Goal: Task Accomplishment & Management: Complete application form

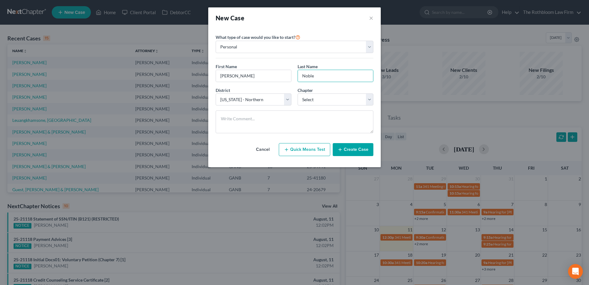
select select "19"
click at [313, 97] on select "Select 7 11 12 13" at bounding box center [336, 99] width 76 height 12
select select "0"
click at [298, 93] on select "Select 7 11 12 13" at bounding box center [336, 99] width 76 height 12
click at [340, 149] on icon "button" at bounding box center [340, 149] width 5 height 5
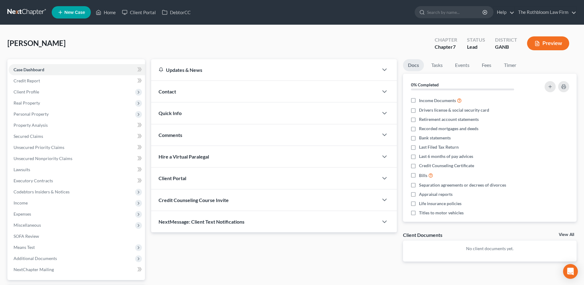
click at [175, 91] on span "Contact" at bounding box center [168, 91] width 18 height 6
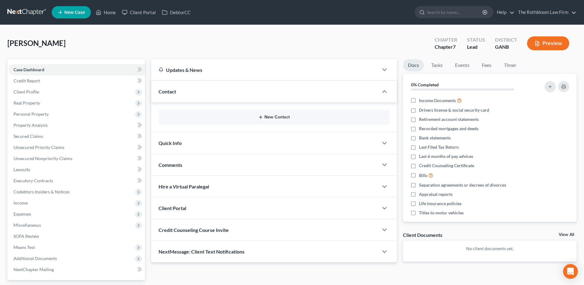
click at [271, 117] on button "New Contact" at bounding box center [274, 117] width 221 height 5
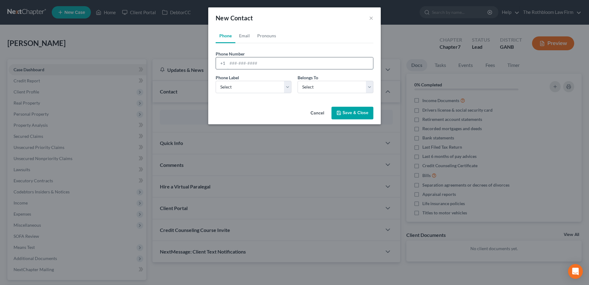
click at [244, 65] on input "tel" at bounding box center [300, 63] width 146 height 12
type input "6784587528"
click at [240, 86] on select "Select Mobile Home Work Other" at bounding box center [254, 87] width 76 height 12
select select "0"
click at [216, 81] on select "Select Mobile Home Work Other" at bounding box center [254, 87] width 76 height 12
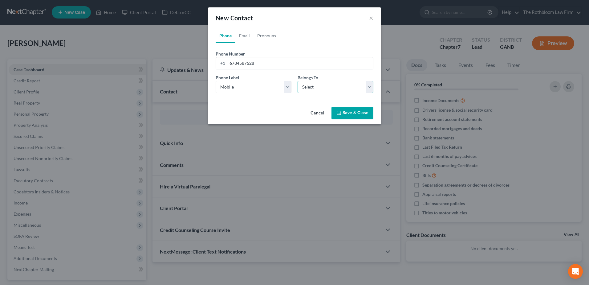
click at [329, 89] on select "Select Client Other" at bounding box center [336, 87] width 76 height 12
select select "0"
click at [298, 81] on select "Select Client Other" at bounding box center [336, 87] width 76 height 12
click at [356, 113] on button "Save & Close" at bounding box center [353, 113] width 42 height 13
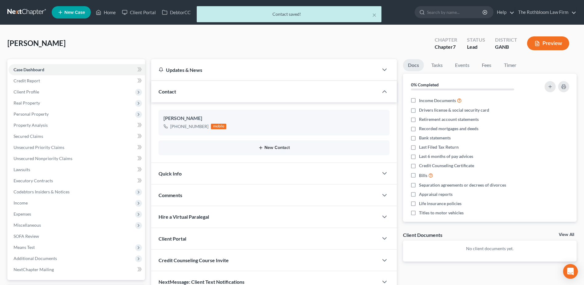
click at [272, 147] on button "New Contact" at bounding box center [274, 147] width 221 height 5
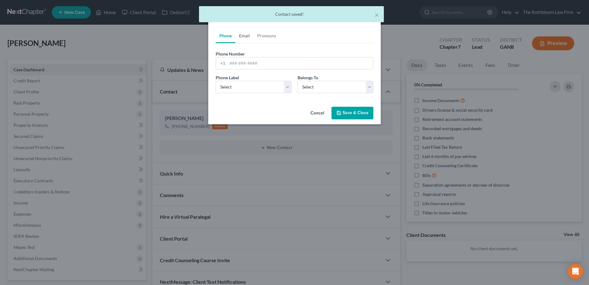
drag, startPoint x: 245, startPoint y: 37, endPoint x: 248, endPoint y: 46, distance: 9.3
click at [245, 37] on link "Email" at bounding box center [244, 35] width 18 height 15
click at [238, 64] on input "email" at bounding box center [300, 63] width 146 height 12
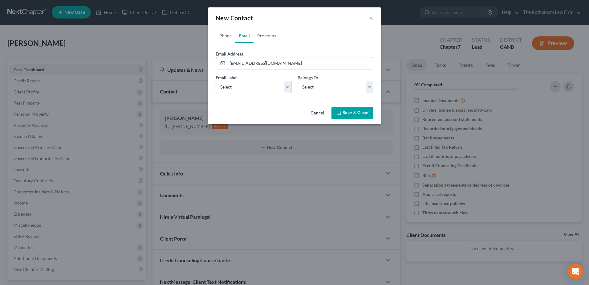
type input "[EMAIL_ADDRESS][DOMAIN_NAME]"
click at [236, 85] on select "Select Home Work Other" at bounding box center [254, 87] width 76 height 12
click at [216, 81] on select "Select Home Work Other" at bounding box center [254, 87] width 76 height 12
click at [333, 85] on select "Select Client Other" at bounding box center [336, 87] width 76 height 12
select select "0"
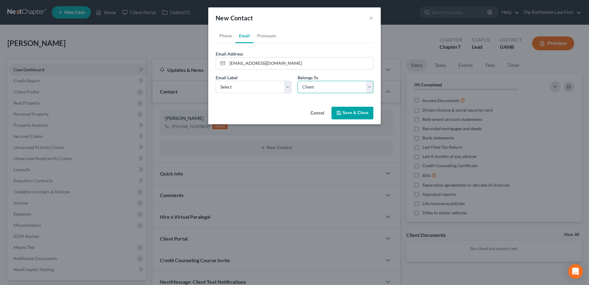
click at [298, 81] on select "Select Client Other" at bounding box center [336, 87] width 76 height 12
click at [350, 114] on button "Save & Close" at bounding box center [353, 113] width 42 height 13
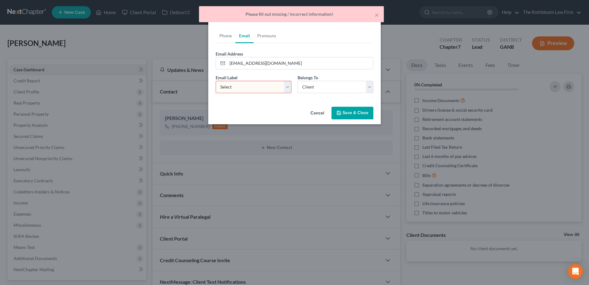
click at [233, 85] on select "Select Home Work Other" at bounding box center [254, 87] width 76 height 12
select select "0"
click at [216, 81] on select "Select Home Work Other" at bounding box center [254, 87] width 76 height 12
click at [349, 113] on button "Save & Close" at bounding box center [353, 113] width 42 height 13
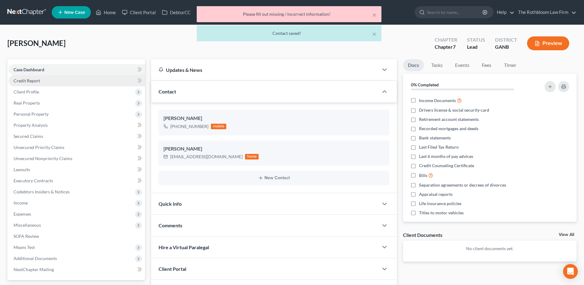
click at [33, 80] on span "Credit Report" at bounding box center [27, 80] width 26 height 5
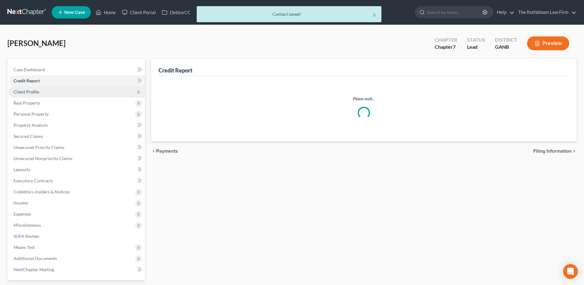
click at [32, 90] on span "Client Profile" at bounding box center [27, 91] width 26 height 5
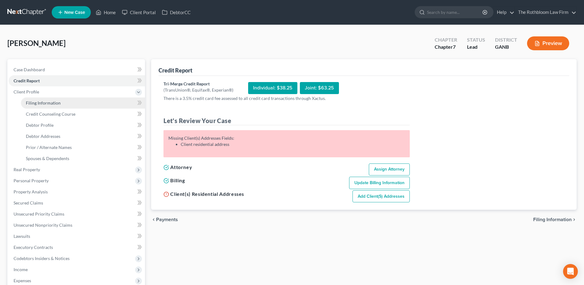
click at [40, 102] on span "Filing Information" at bounding box center [43, 102] width 35 height 5
select select "1"
select select "0"
select select "19"
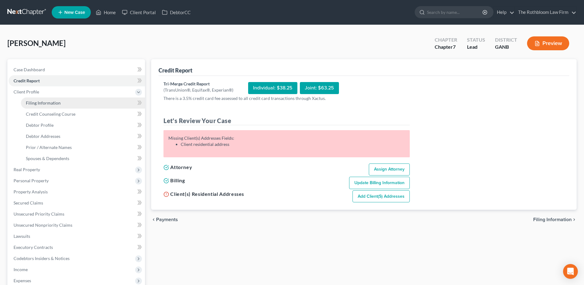
select select "10"
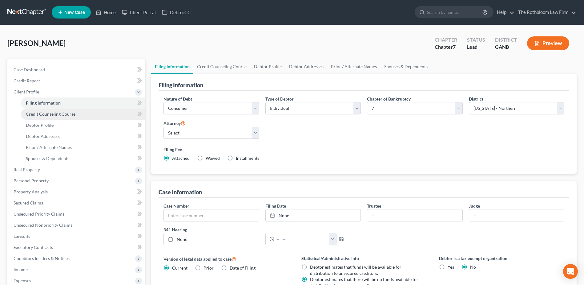
click at [47, 115] on span "Credit Counseling Course" at bounding box center [51, 113] width 50 height 5
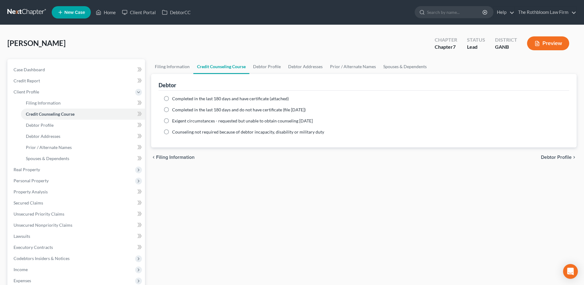
click at [172, 97] on label "Completed in the last 180 days and have certificate (attached)" at bounding box center [230, 99] width 117 height 6
click at [175, 97] on input "Completed in the last 180 days and have certificate (attached)" at bounding box center [177, 98] width 4 height 4
radio input "true"
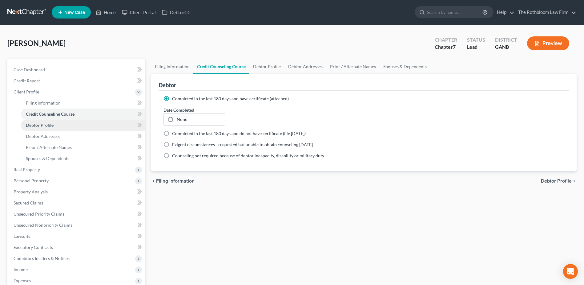
click at [46, 128] on link "Debtor Profile" at bounding box center [83, 125] width 124 height 11
select select "0"
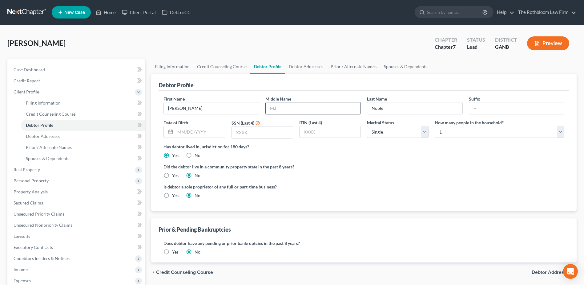
click at [296, 108] on input "text" at bounding box center [313, 108] width 95 height 12
type input "Nhi'shell"
click at [562, 130] on select "Select 1 2 3 4 5 6 7 8 9 10 11 12 13 14 15 16 17 18 19 20" at bounding box center [500, 132] width 130 height 12
select select "1"
click at [435, 126] on select "Select 1 2 3 4 5 6 7 8 9 10 11 12 13 14 15 16 17 18 19 20" at bounding box center [500, 132] width 130 height 12
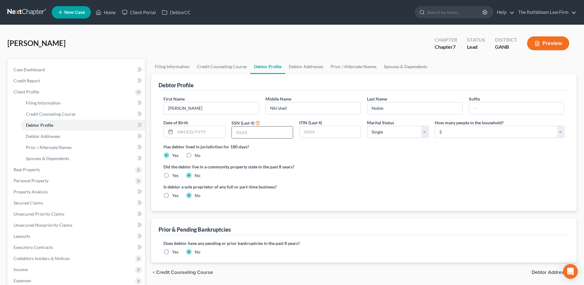
click at [248, 136] on input "text" at bounding box center [262, 132] width 61 height 12
type input "0170"
click at [41, 134] on span "Debtor Addresses" at bounding box center [43, 135] width 35 height 5
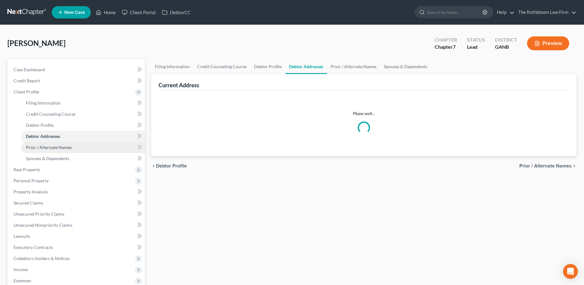
select select "0"
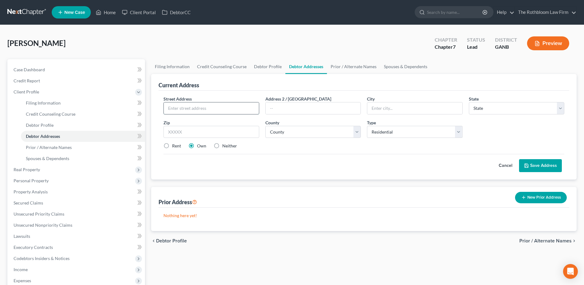
click at [185, 110] on input "text" at bounding box center [211, 108] width 95 height 12
type input "[STREET_ADDRESS]"
type input "30106"
type input "Austell"
select select "10"
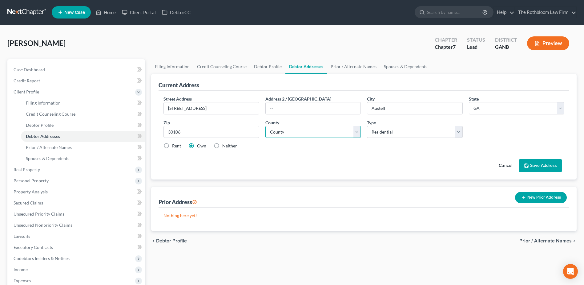
click at [311, 135] on select "County" at bounding box center [314, 132] width 96 height 12
select select "32"
click at [266, 126] on select "County [GEOGRAPHIC_DATA] [GEOGRAPHIC_DATA] [GEOGRAPHIC_DATA] [GEOGRAPHIC_DATA] …" at bounding box center [314, 132] width 96 height 12
click at [429, 130] on select "Select Residential Mailing Rental Business" at bounding box center [415, 132] width 96 height 12
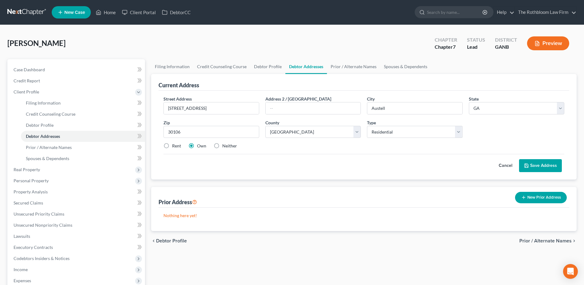
click at [532, 170] on button "Save Address" at bounding box center [540, 165] width 43 height 13
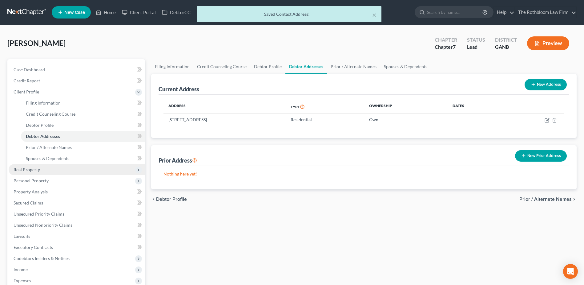
click at [27, 170] on span "Real Property" at bounding box center [27, 169] width 26 height 5
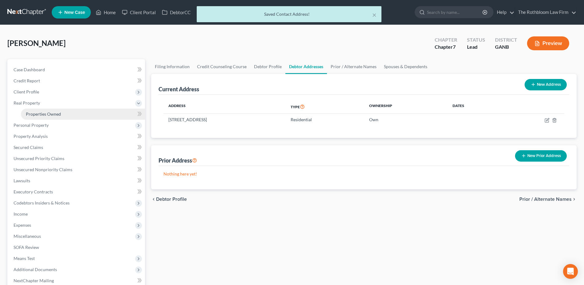
click at [46, 112] on span "Properties Owned" at bounding box center [43, 113] width 35 height 5
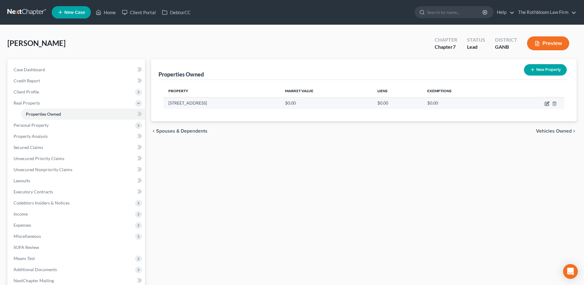
click at [549, 105] on icon "button" at bounding box center [547, 104] width 4 height 4
select select "10"
select select "32"
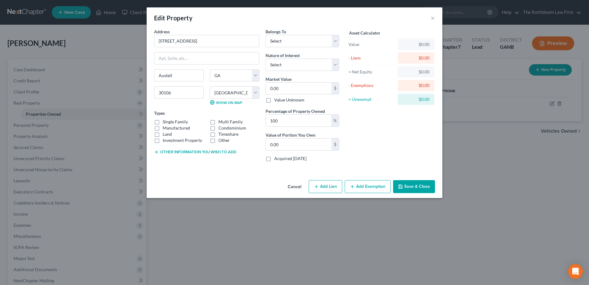
click at [326, 183] on button "Add Lien" at bounding box center [326, 186] width 34 height 13
select select "0"
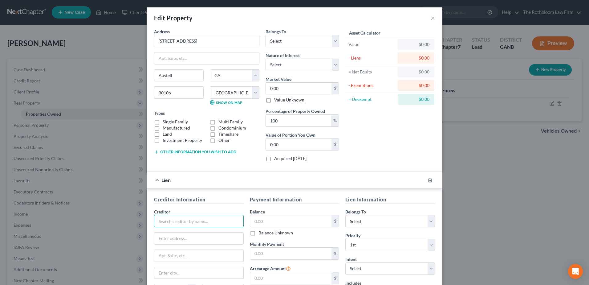
click at [165, 224] on input "text" at bounding box center [199, 221] width 90 height 12
type input "First Federal Bank"
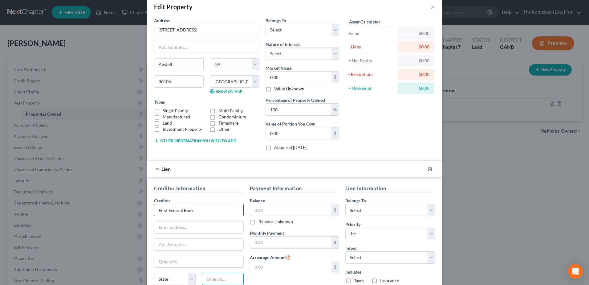
type input "3"
type input "23450"
type input "[US_STATE][GEOGRAPHIC_DATA]"
select select "48"
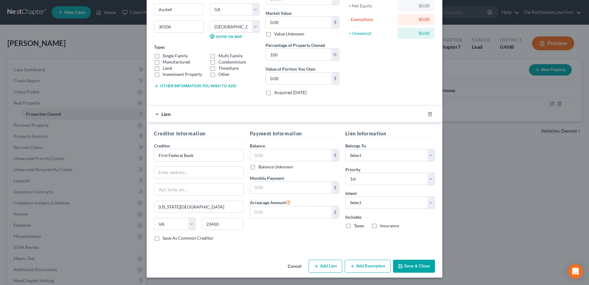
click at [151, 171] on div "Creditor Information Creditor * First Federal Bank [US_STATE][GEOGRAPHIC_DATA] …" at bounding box center [199, 188] width 96 height 116
click at [158, 170] on input "text" at bounding box center [198, 172] width 89 height 12
type input "P.O. Box 8068"
click at [270, 157] on input "text" at bounding box center [291, 155] width 82 height 12
click at [275, 182] on input "text" at bounding box center [291, 187] width 82 height 12
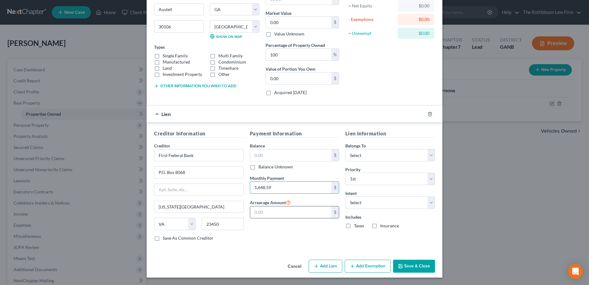
type input "1,648.59"
click at [279, 212] on input "text" at bounding box center [291, 212] width 82 height 12
type input "5,290.17"
click at [356, 203] on select "Select Surrender Redeem Reaffirm Avoid Other" at bounding box center [390, 202] width 90 height 12
select select "2"
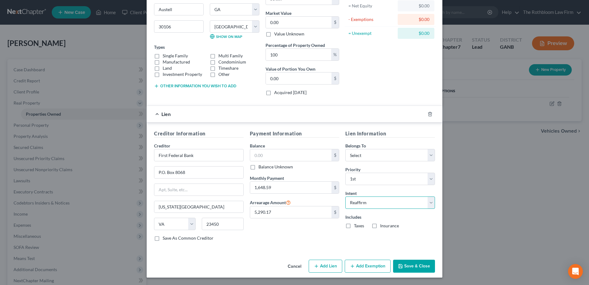
click at [345, 196] on select "Select Surrender Redeem Reaffirm Avoid Other" at bounding box center [390, 202] width 90 height 12
click at [407, 266] on button "Save & Close" at bounding box center [414, 265] width 42 height 13
click at [373, 157] on select "Select Debtor 1 Only Debtor 2 Only Debtor 1 And Debtor 2 Only At Least One Of T…" at bounding box center [390, 155] width 90 height 12
select select "0"
click at [345, 149] on select "Select Debtor 1 Only Debtor 2 Only Debtor 1 And Debtor 2 Only At Least One Of T…" at bounding box center [390, 155] width 90 height 12
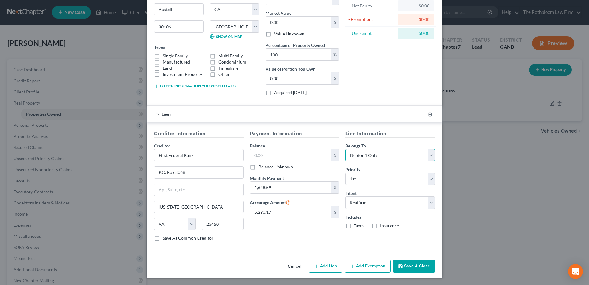
scroll to position [0, 0]
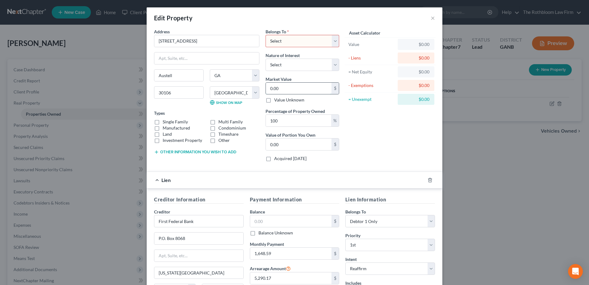
click at [286, 90] on input "0.00" at bounding box center [299, 89] width 66 height 12
click at [275, 41] on select "Select Debtor 1 Only Debtor 2 Only Debtor 1 And Debtor 2 Only At Least One Of T…" at bounding box center [303, 41] width 74 height 12
select select "0"
click at [266, 35] on select "Select Debtor 1 Only Debtor 2 Only Debtor 1 And Debtor 2 Only At Least One Of T…" at bounding box center [303, 41] width 74 height 12
click at [282, 91] on input "0.00" at bounding box center [299, 89] width 66 height 12
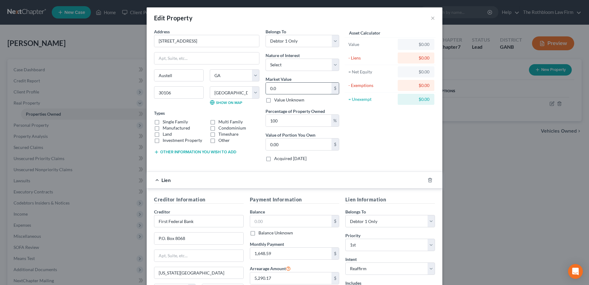
type input "0."
type input "0"
type input "3"
type input "3.00"
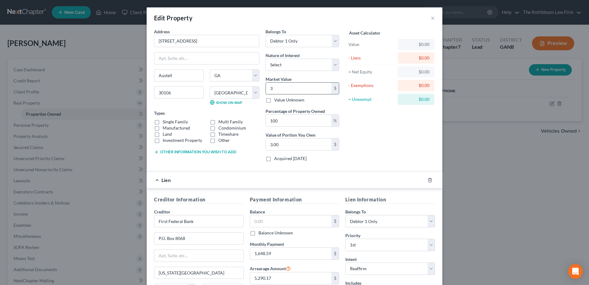
type input "31"
type input "31.00"
type input "310"
type input "310.00"
type input "3100"
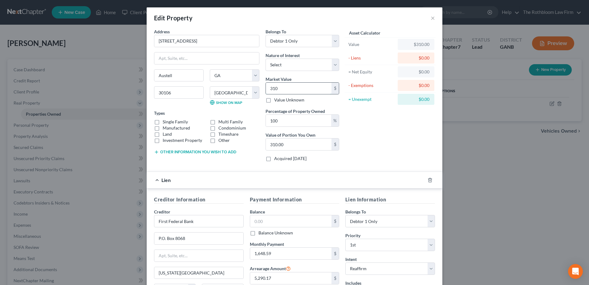
type input "3,100.00"
type input "3,1000"
type input "31,000.00"
type input "31,0000"
type input "310,000.00"
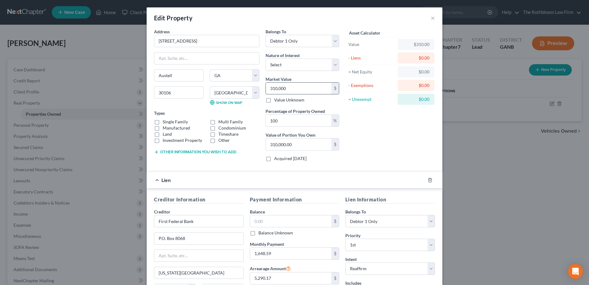
type input "310,000"
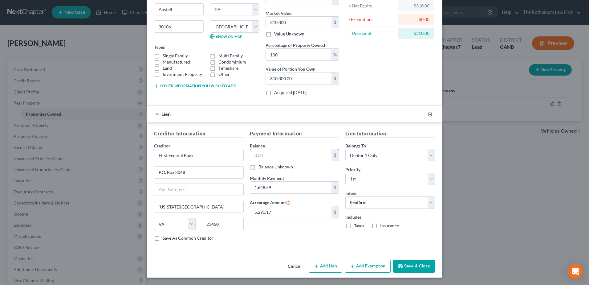
click at [261, 154] on input "text" at bounding box center [291, 155] width 82 height 12
type input "254,601.46"
click at [414, 265] on button "Save & Close" at bounding box center [414, 265] width 42 height 13
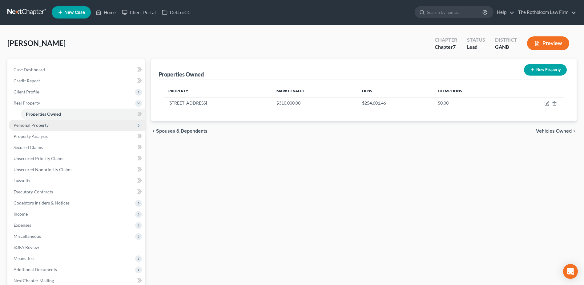
click at [49, 122] on span "Personal Property" at bounding box center [77, 125] width 136 height 11
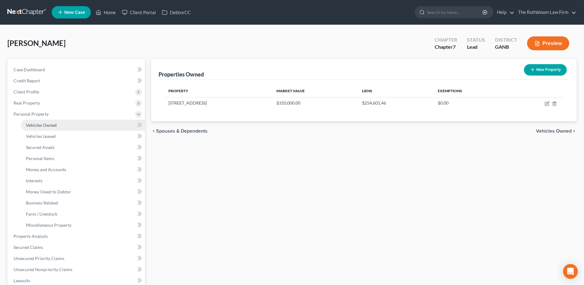
click at [40, 124] on span "Vehicles Owned" at bounding box center [41, 124] width 31 height 5
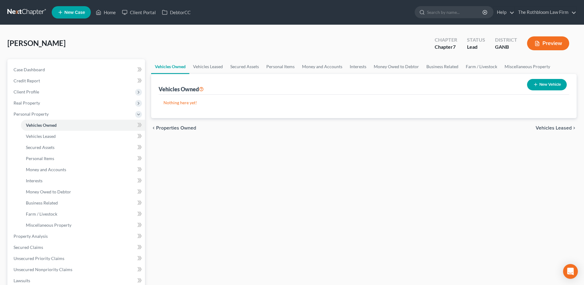
click at [546, 82] on button "New Vehicle" at bounding box center [547, 84] width 40 height 11
select select "0"
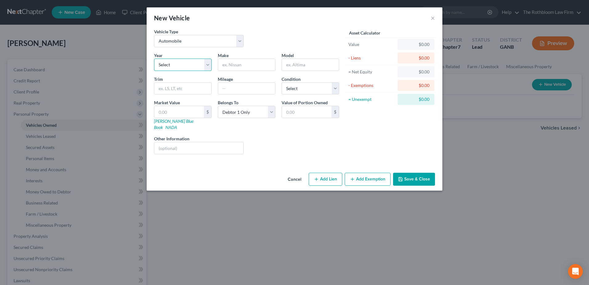
click at [197, 62] on select "Select 2026 2025 2024 2023 2022 2021 2020 2019 2018 2017 2016 2015 2014 2013 20…" at bounding box center [183, 65] width 58 height 12
select select "8"
click at [154, 59] on select "Select 2026 2025 2024 2023 2022 2021 2020 2019 2018 2017 2016 2015 2014 2013 20…" at bounding box center [183, 65] width 58 height 12
click at [235, 66] on input "text" at bounding box center [246, 65] width 57 height 12
type input "Tesla"
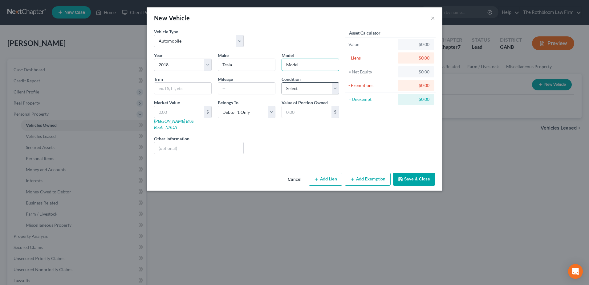
type input "Model 3"
click at [238, 90] on input "text" at bounding box center [246, 89] width 57 height 12
type input "53689"
click at [303, 83] on select "Select Excellent Very Good Good Fair Poor" at bounding box center [311, 88] width 58 height 12
select select "2"
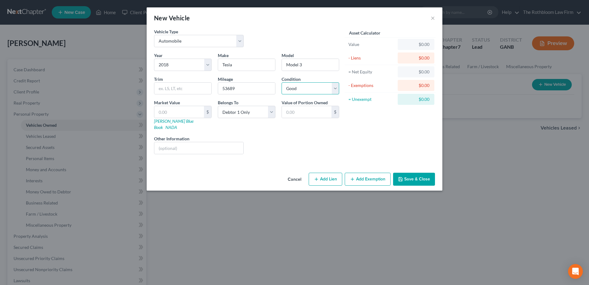
click at [282, 82] on select "Select Excellent Very Good Good Fair Poor" at bounding box center [311, 88] width 58 height 12
click at [168, 122] on link "[PERSON_NAME] Blue Book" at bounding box center [173, 123] width 39 height 11
drag, startPoint x: 160, startPoint y: 110, endPoint x: 167, endPoint y: 114, distance: 8.2
click at [160, 110] on input "text" at bounding box center [179, 112] width 50 height 12
type input "1"
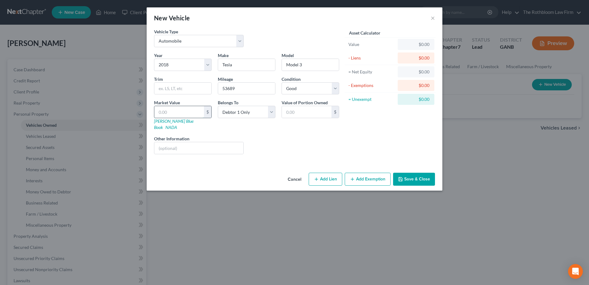
type input "1.00"
type input "15"
type input "15.00"
type input "156"
type input "156.00"
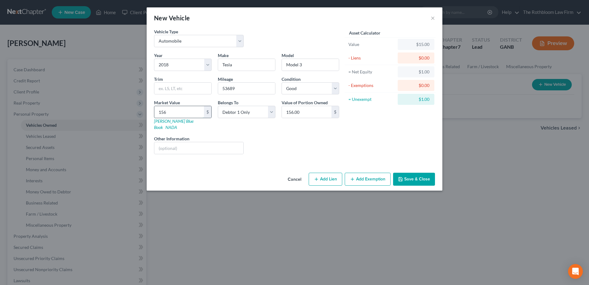
type input "1560"
type input "1,560.00"
type input "1,5600"
type input "15,600.00"
type input "15,600"
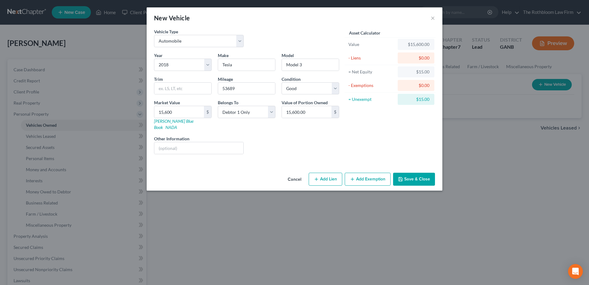
click at [380, 174] on button "Add Exemption" at bounding box center [368, 179] width 46 height 13
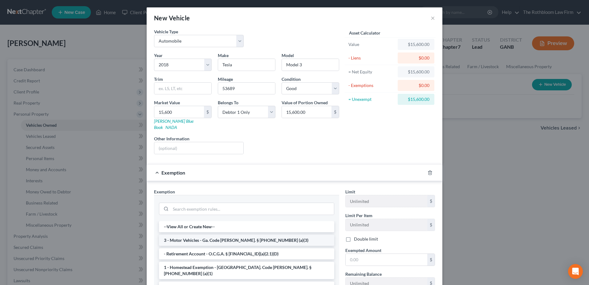
click at [182, 234] on li "3 - Motor Vehicles - Ga. Code [PERSON_NAME]. § [PHONE_NUMBER] (a)(3)" at bounding box center [246, 239] width 175 height 11
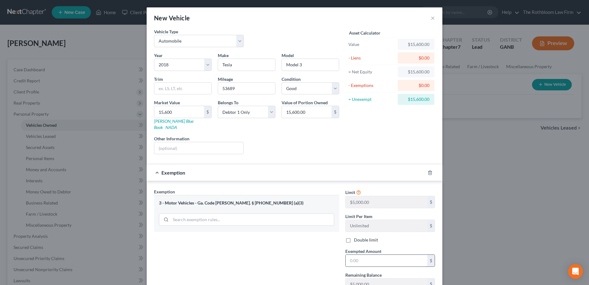
click at [353, 256] on input "text" at bounding box center [387, 260] width 82 height 12
type input "5,000"
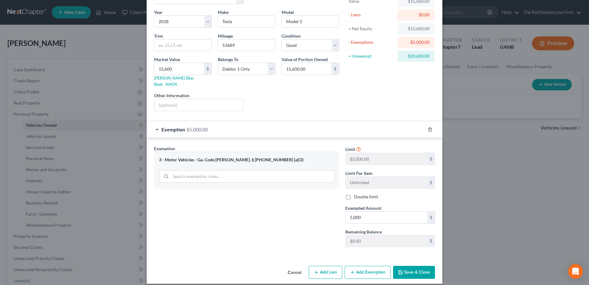
click at [419, 266] on button "Save & Close" at bounding box center [414, 272] width 42 height 13
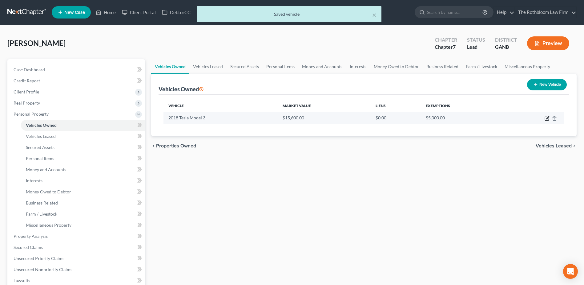
click at [547, 120] on icon "button" at bounding box center [547, 118] width 5 height 5
select select "0"
select select "8"
select select "2"
select select "0"
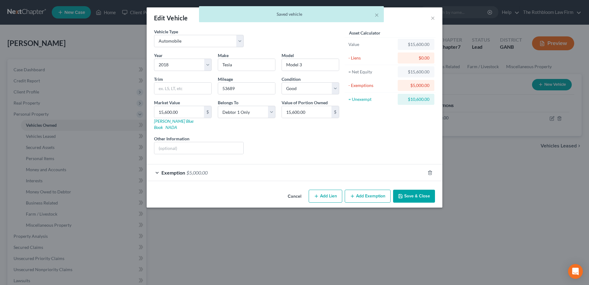
click at [364, 191] on button "Add Exemption" at bounding box center [368, 195] width 46 height 13
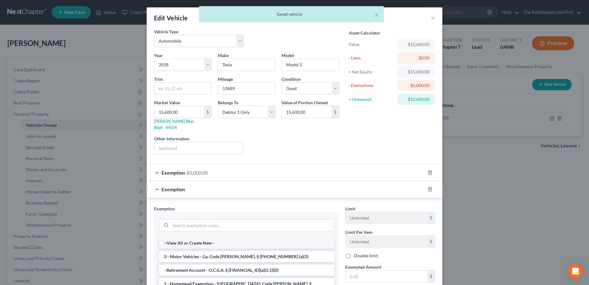
scroll to position [92, 0]
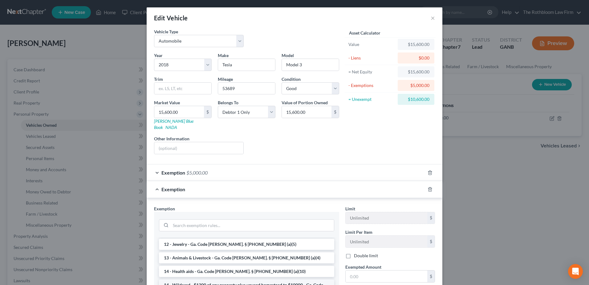
click at [207, 279] on li "14 - Wildcard - $1200 of any property plus unused homestead to $10000 - Ga. Cod…" at bounding box center [246, 287] width 175 height 17
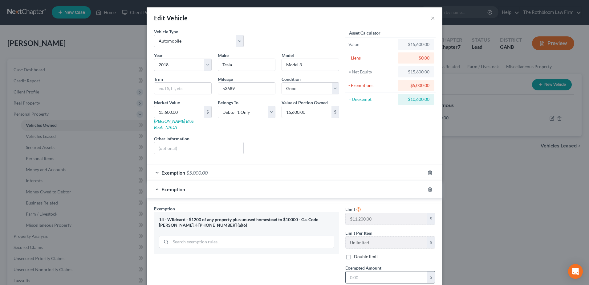
click at [366, 271] on input "text" at bounding box center [387, 277] width 82 height 12
type input "10,600"
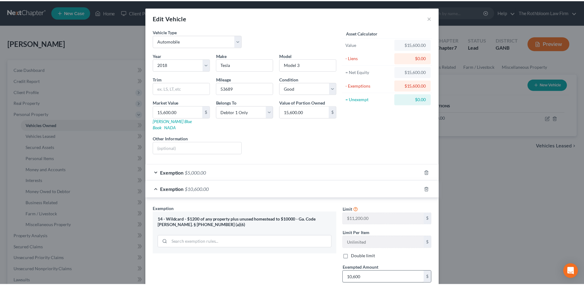
scroll to position [60, 0]
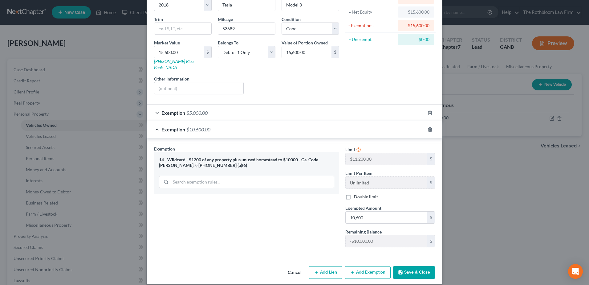
click at [393, 267] on button "Save & Close" at bounding box center [414, 272] width 42 height 13
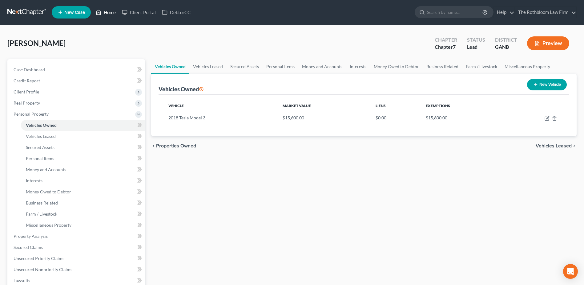
click at [111, 12] on link "Home" at bounding box center [106, 12] width 26 height 11
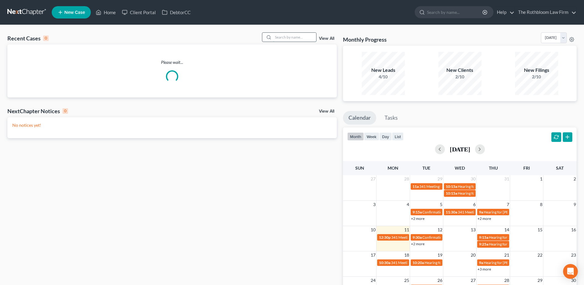
click at [285, 37] on input "search" at bounding box center [294, 37] width 43 height 9
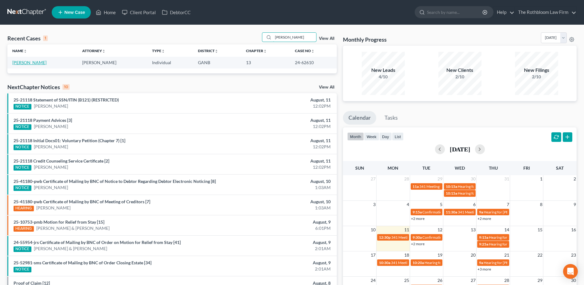
type input "[PERSON_NAME]"
click at [25, 61] on link "[PERSON_NAME]" at bounding box center [29, 62] width 34 height 5
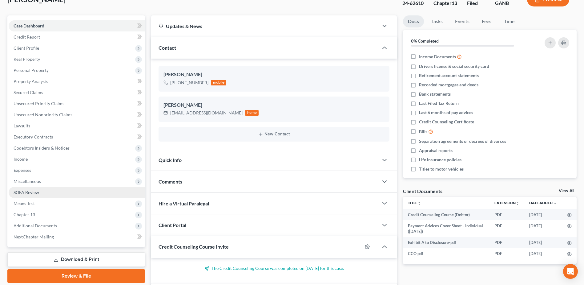
scroll to position [123, 0]
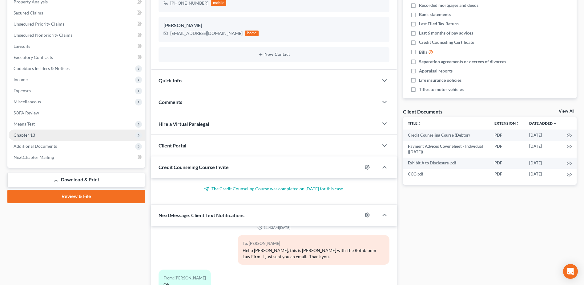
click at [23, 135] on span "Chapter 13" at bounding box center [25, 134] width 22 height 5
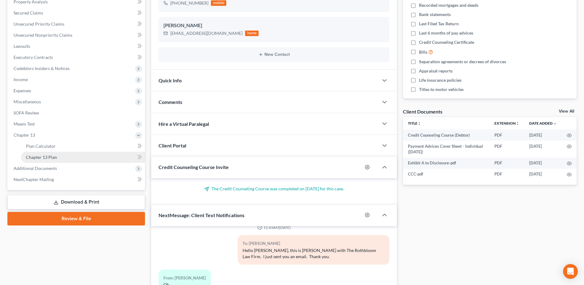
click at [34, 156] on span "Chapter 13 Plan" at bounding box center [41, 156] width 31 height 5
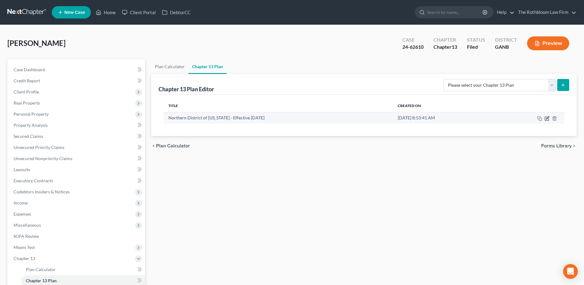
click at [547, 117] on icon "button" at bounding box center [547, 118] width 5 height 5
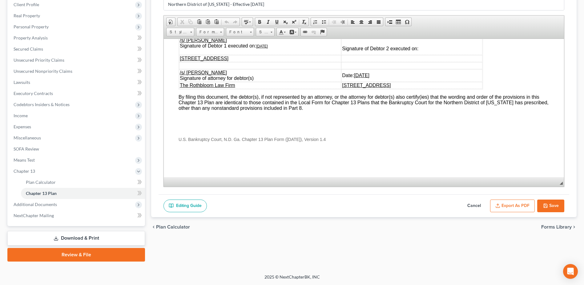
scroll to position [86, 0]
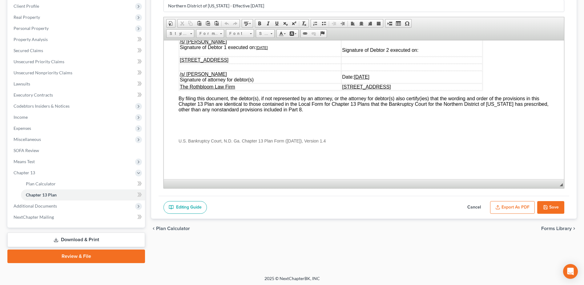
click at [553, 206] on button "Save" at bounding box center [551, 207] width 27 height 13
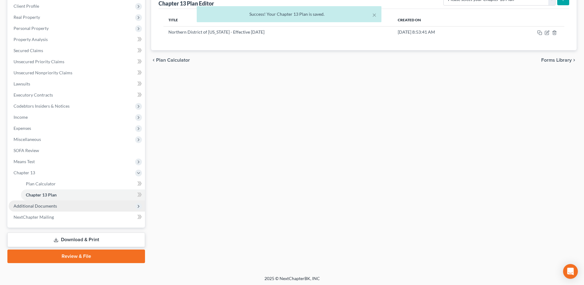
click at [39, 208] on span "Additional Documents" at bounding box center [77, 205] width 136 height 11
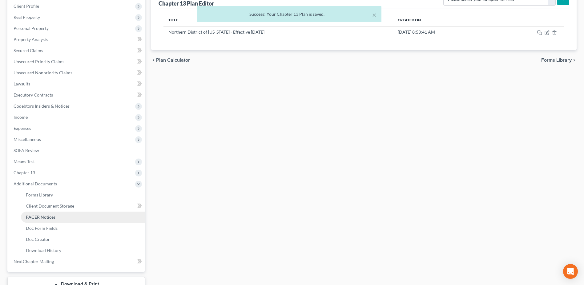
click at [54, 218] on span "PACER Notices" at bounding box center [41, 216] width 30 height 5
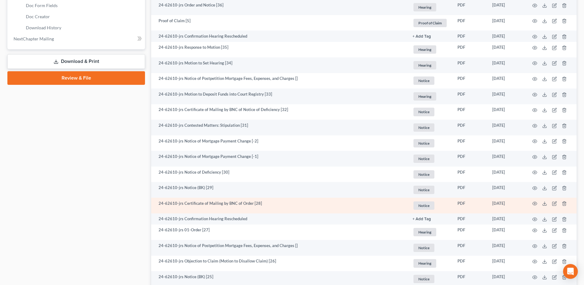
scroll to position [154, 0]
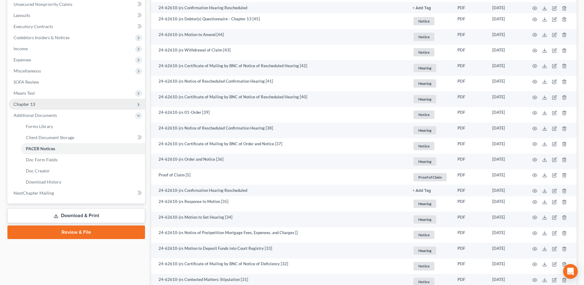
click at [24, 105] on span "Chapter 13" at bounding box center [25, 103] width 22 height 5
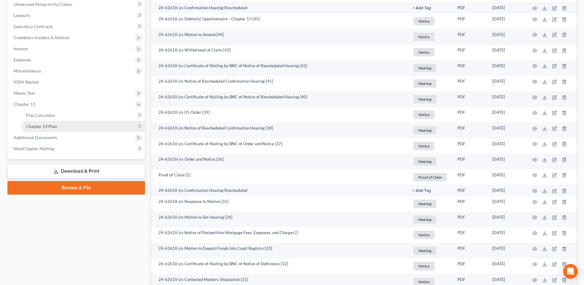
click at [47, 124] on span "Chapter 13 Plan" at bounding box center [41, 126] width 31 height 5
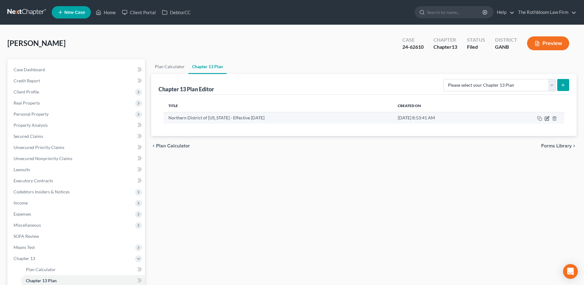
click at [548, 120] on icon "button" at bounding box center [547, 118] width 5 height 5
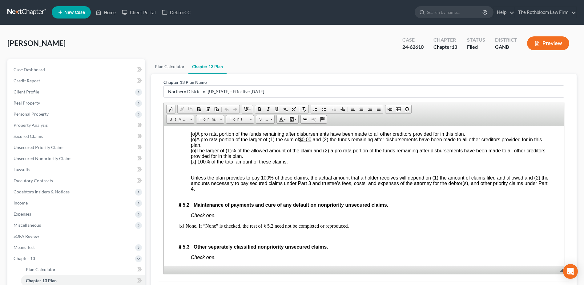
scroll to position [1448, 0]
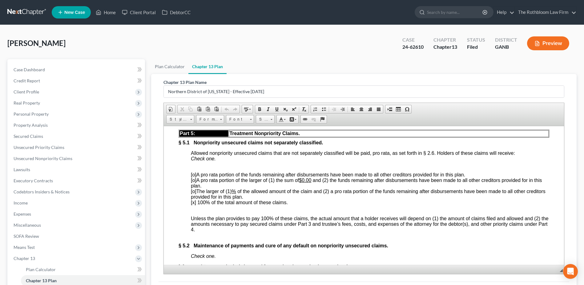
click at [236, 199] on span "[o] The larger of (1) % of the allowed amount of the claim and (2) a pro rata p…" at bounding box center [368, 193] width 355 height 11
drag, startPoint x: 235, startPoint y: 211, endPoint x: 258, endPoint y: 208, distance: 22.7
click at [258, 199] on span "[o] The larger of (1) 21,783.05 of the allowed amount of the claim and (2) a pr…" at bounding box center [368, 193] width 355 height 11
drag, startPoint x: 305, startPoint y: 200, endPoint x: 313, endPoint y: 199, distance: 8.3
click at [311, 182] on u "$0.00" at bounding box center [305, 179] width 12 height 5
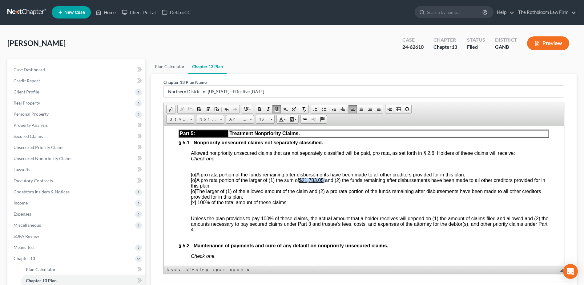
drag, startPoint x: 302, startPoint y: 198, endPoint x: 327, endPoint y: 199, distance: 24.7
click at [327, 188] on span "[o] A pro rata portion of the larger of (1) the sum of $21,783.05 and (2) the f…" at bounding box center [368, 182] width 355 height 11
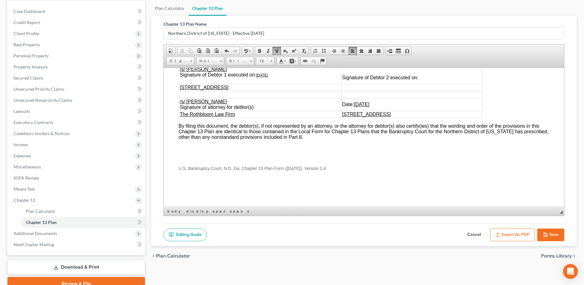
scroll to position [87, 0]
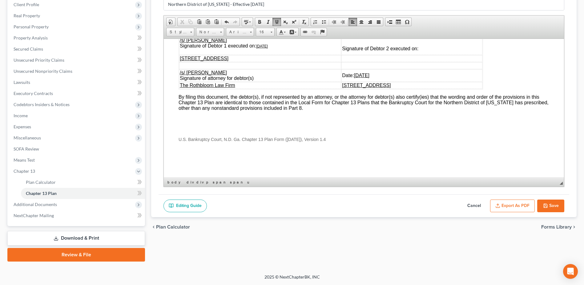
click at [472, 206] on button "Cancel" at bounding box center [474, 205] width 27 height 13
